Goal: Check status: Check status

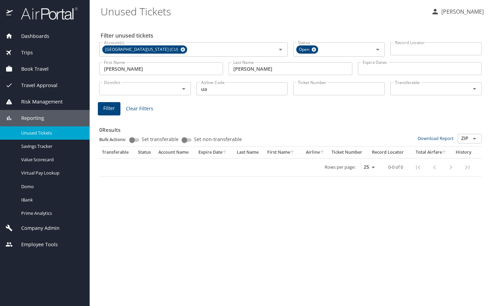
click at [36, 37] on span "Dashboards" at bounding box center [31, 36] width 37 height 8
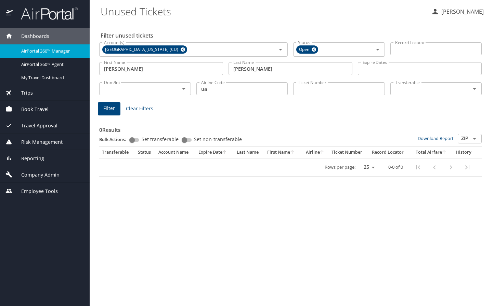
click at [39, 54] on span "AirPortal 360™ Manager" at bounding box center [51, 51] width 60 height 6
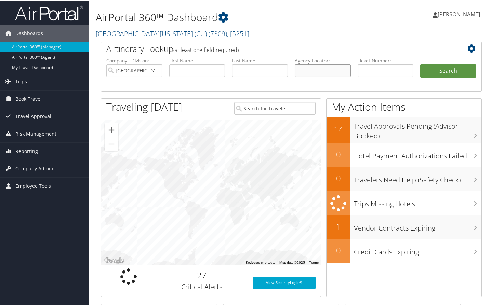
click at [300, 69] on input "text" at bounding box center [323, 70] width 56 height 13
type input "dd0sky"
click at [420, 64] on button "Search" at bounding box center [448, 71] width 56 height 14
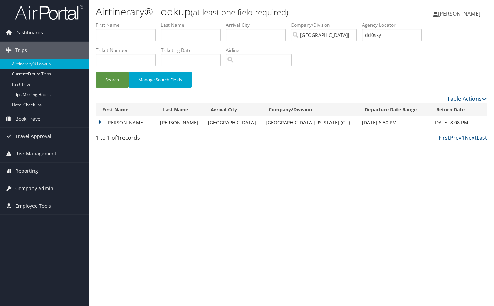
click at [116, 121] on td "DANIELLE HELENGUEZ" at bounding box center [126, 123] width 61 height 12
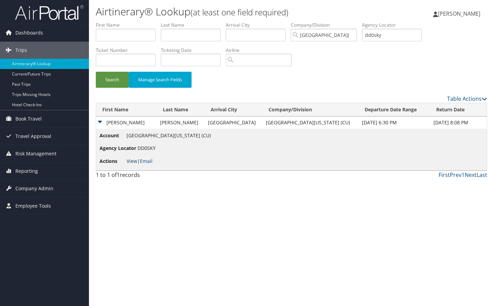
click at [128, 159] on link "View" at bounding box center [132, 161] width 11 height 6
click at [129, 160] on link "View" at bounding box center [132, 161] width 11 height 6
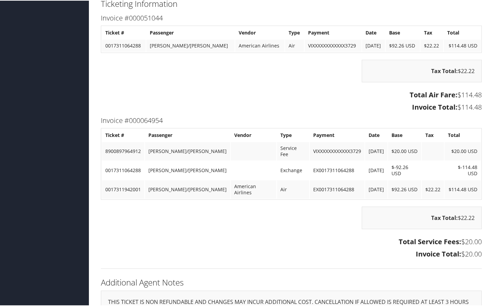
scroll to position [419, 0]
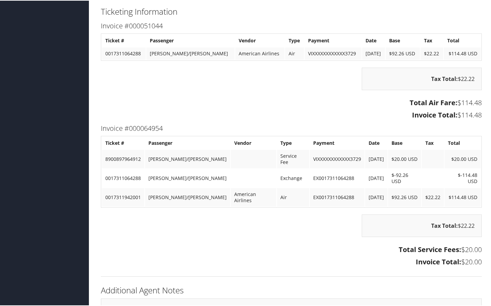
click at [478, 286] on h2 "Additional Agent Notes" at bounding box center [291, 290] width 381 height 12
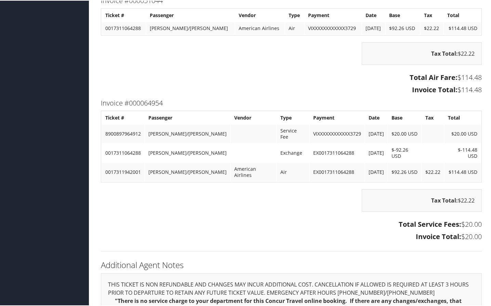
scroll to position [479, 0]
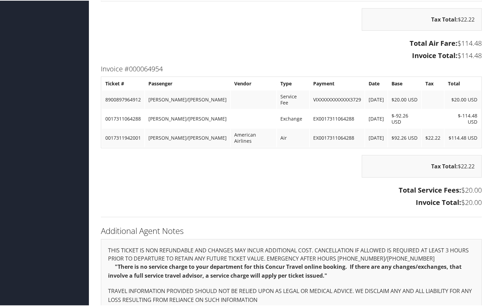
click at [482, 272] on div "Additional Agent Notes THIS TICKET IS NON REFUNDABLE AND CHANGES MAY INCUR ADDI…" at bounding box center [291, 286] width 391 height 126
click at [482, 228] on div "Additional Agent Notes THIS TICKET IS NON REFUNDABLE AND CHANGES MAY INCUR ADDI…" at bounding box center [291, 286] width 391 height 126
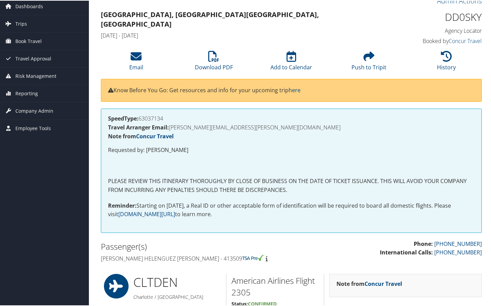
scroll to position [0, 0]
